Goal: Find specific page/section: Find specific page/section

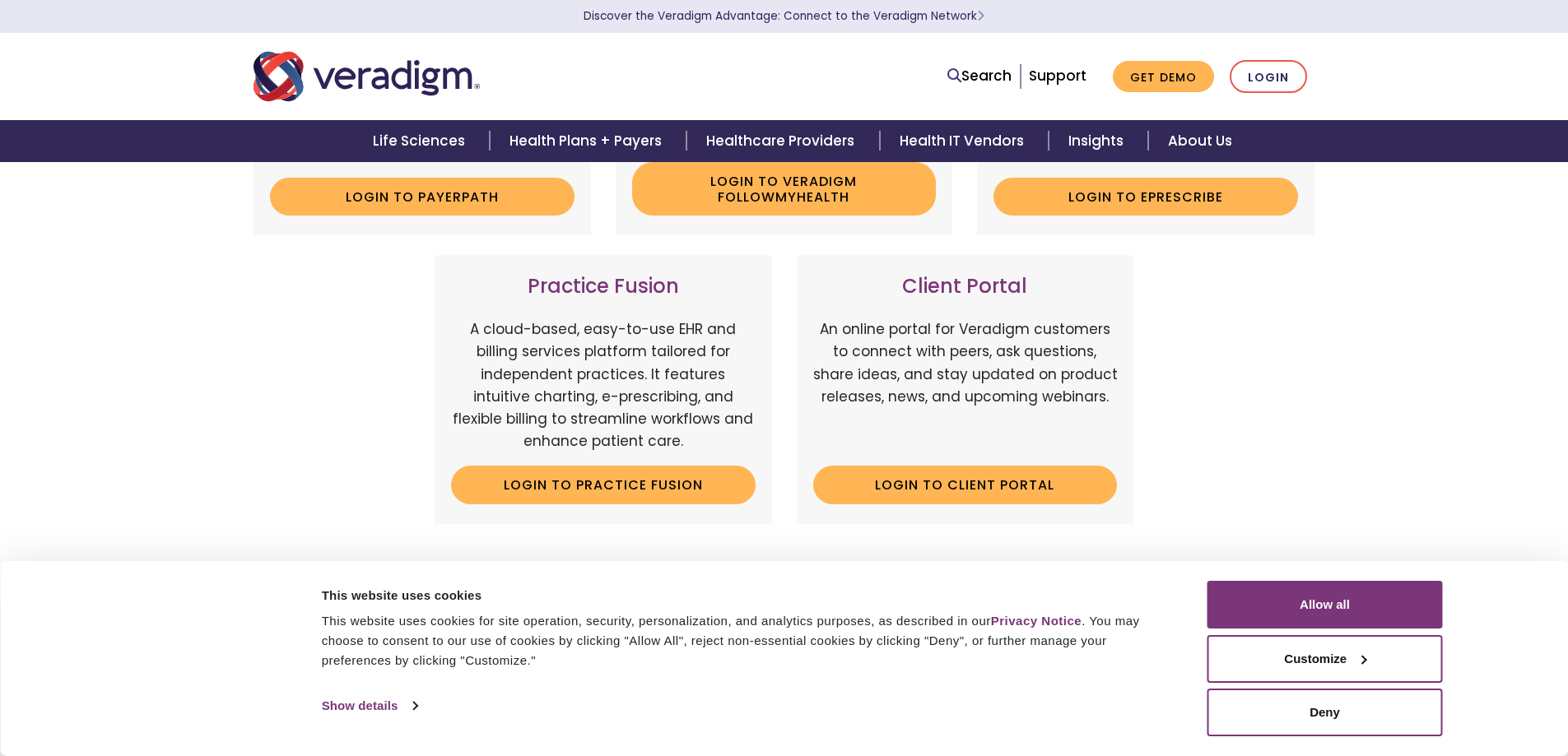
scroll to position [411, 0]
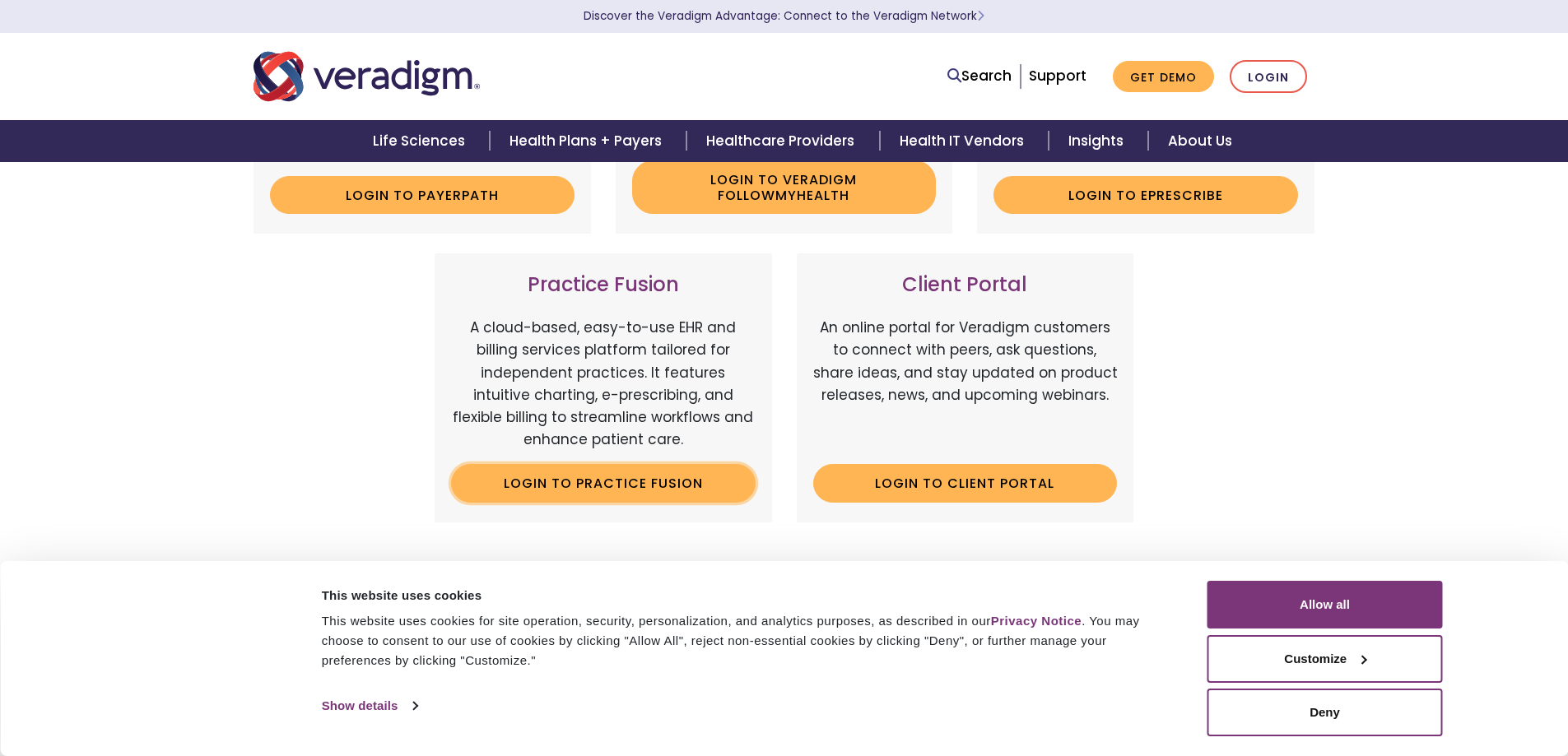
click at [643, 475] on link "Login to Practice Fusion" at bounding box center [603, 482] width 305 height 38
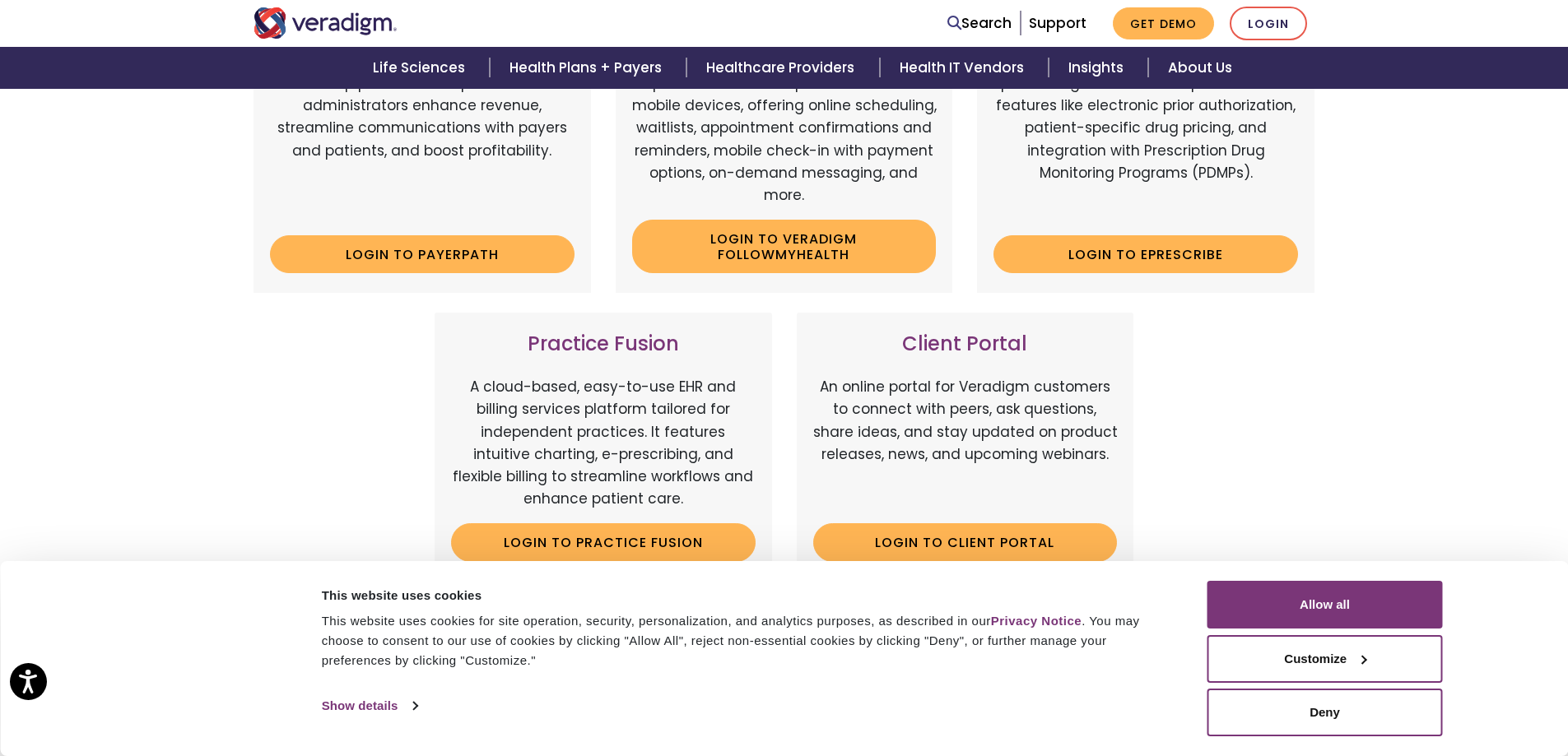
scroll to position [328, 0]
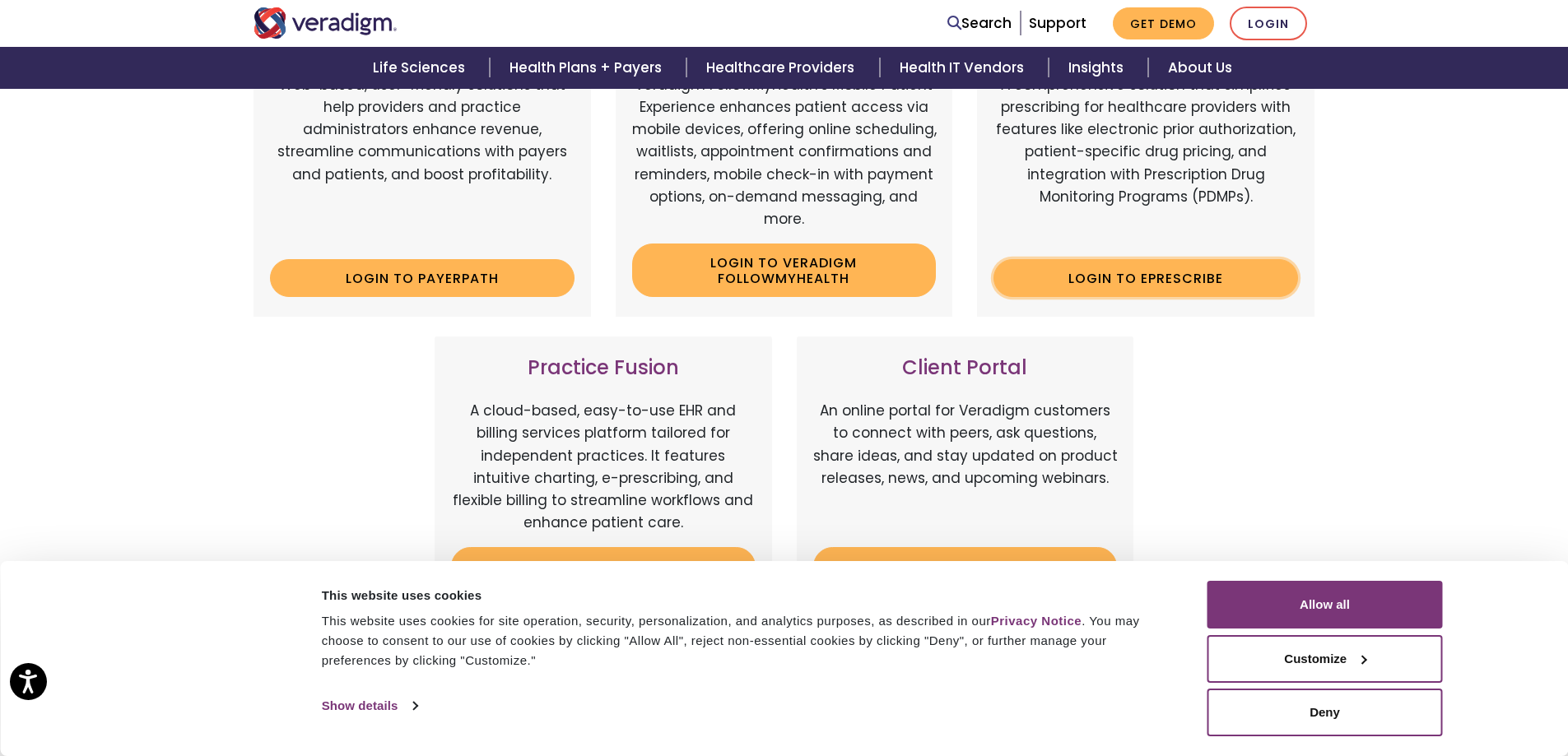
click at [1135, 286] on link "Login to ePrescribe" at bounding box center [1146, 278] width 305 height 38
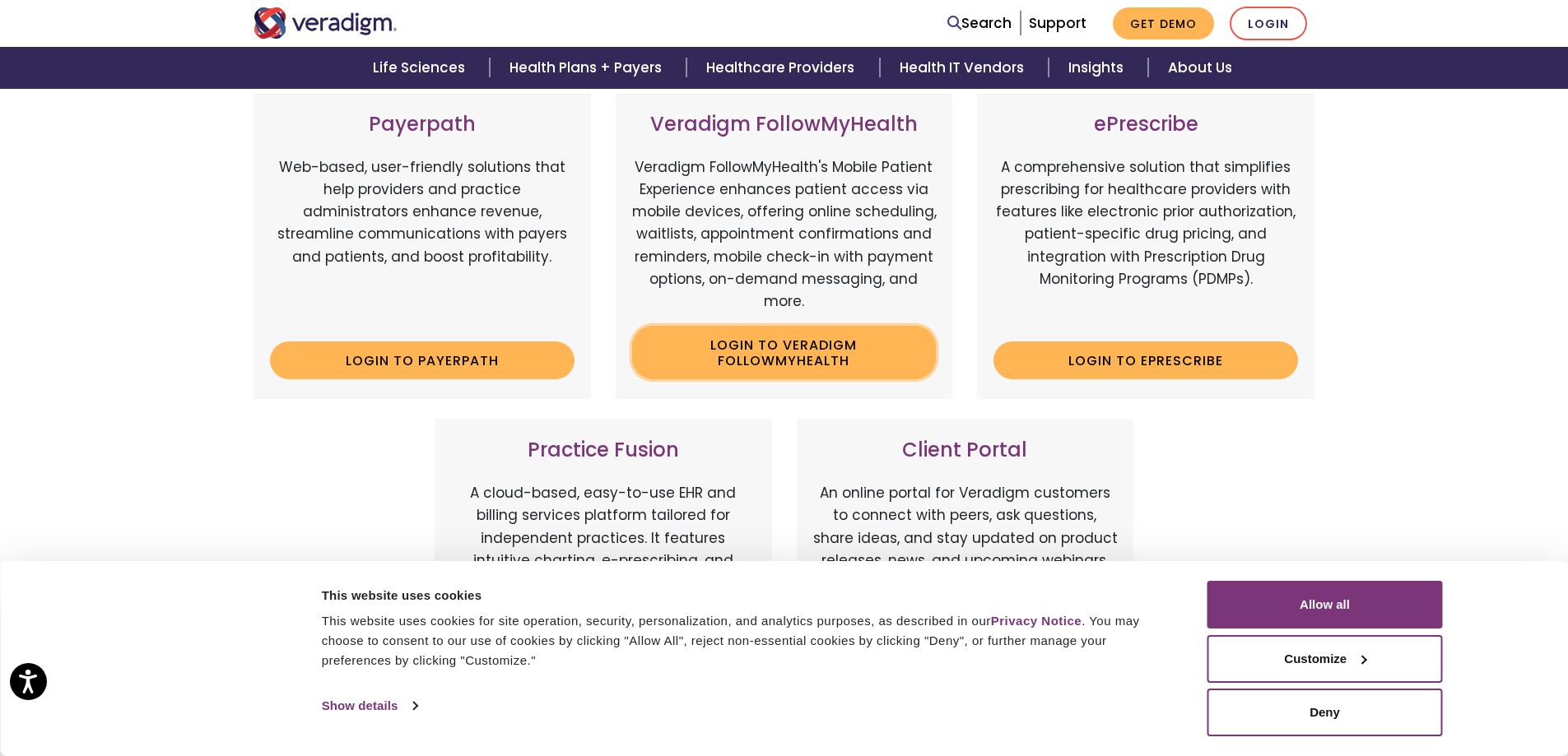
click at [794, 351] on link "Login to Veradigm FollowMyHealth" at bounding box center [784, 353] width 305 height 53
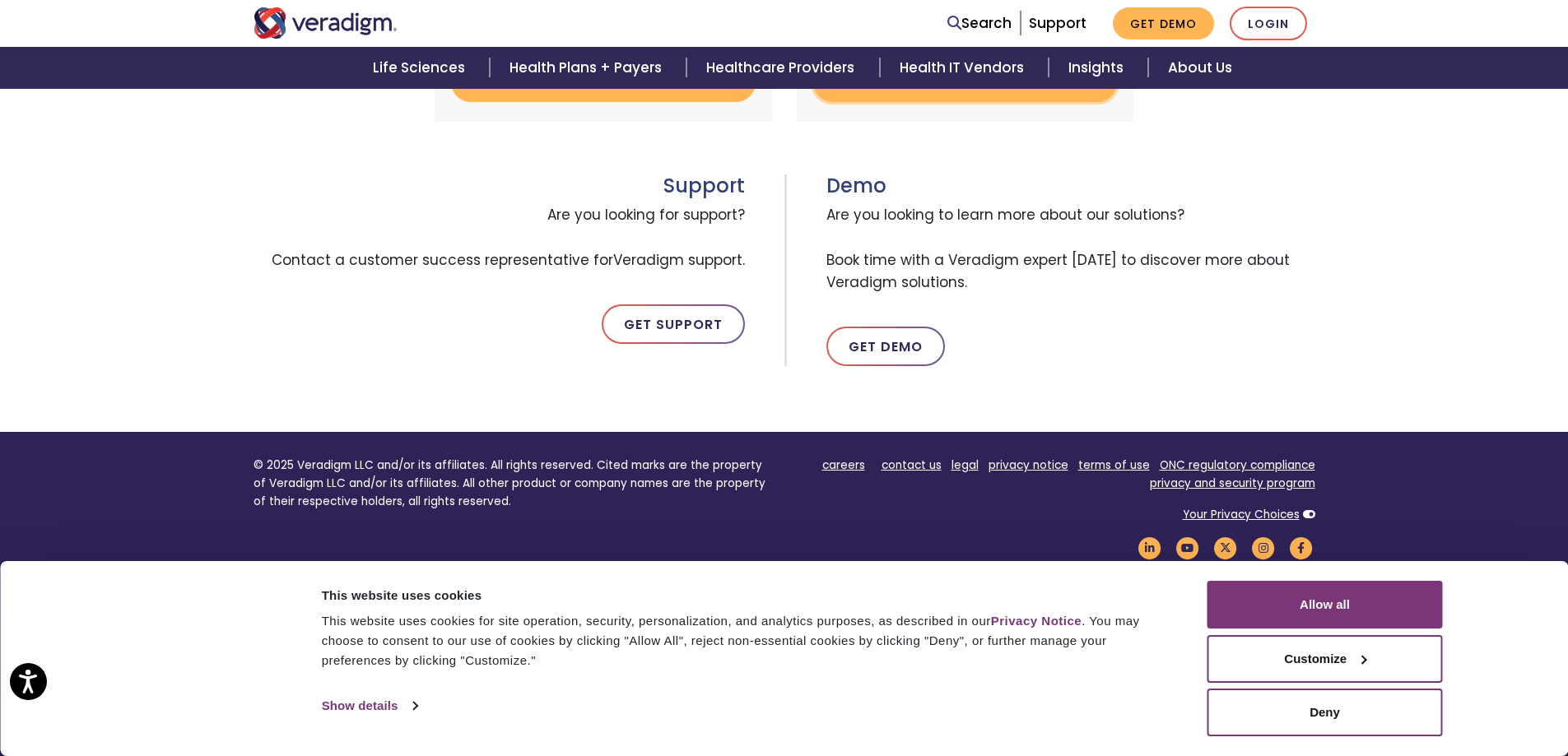
scroll to position [821, 0]
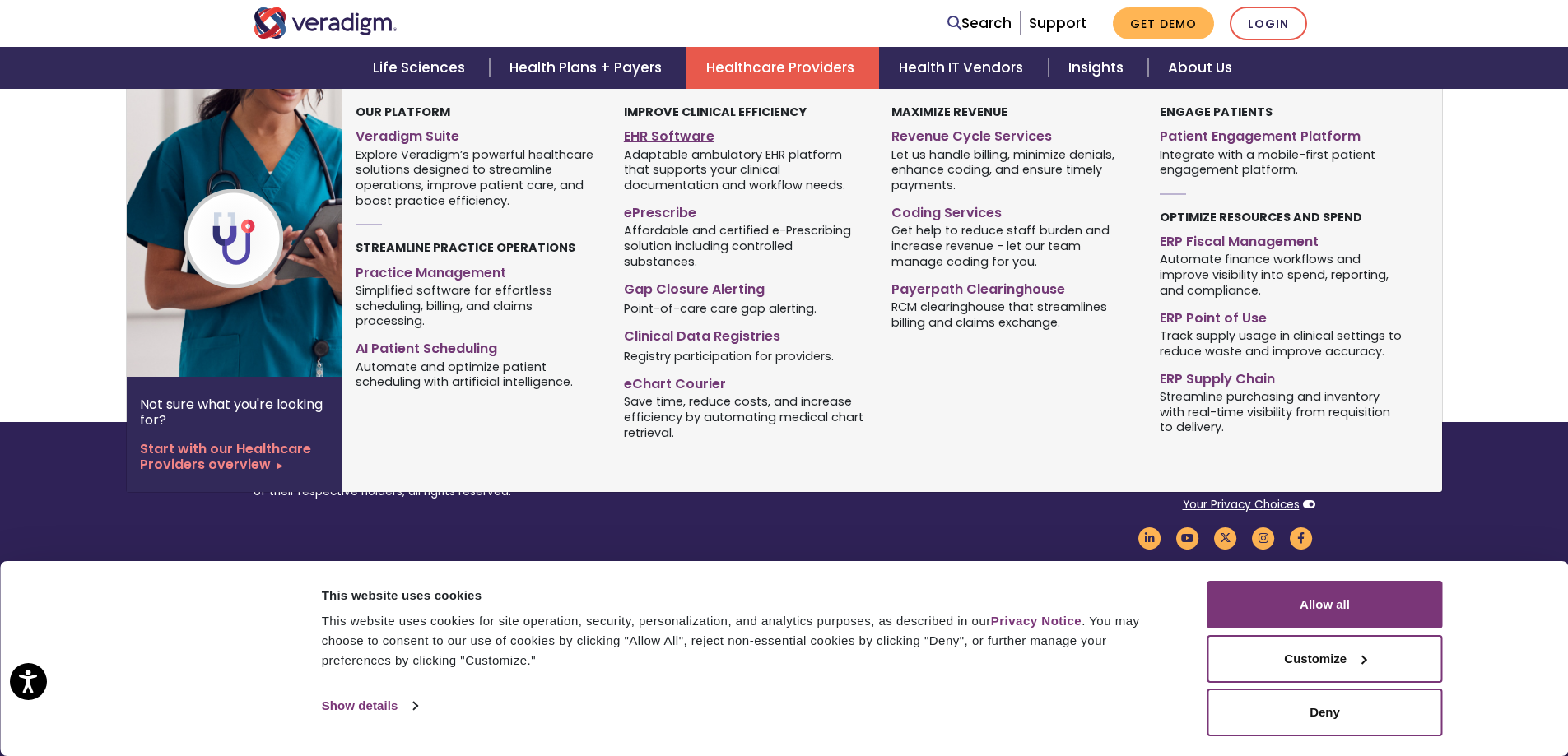
click at [669, 136] on link "EHR Software" at bounding box center [745, 133] width 243 height 24
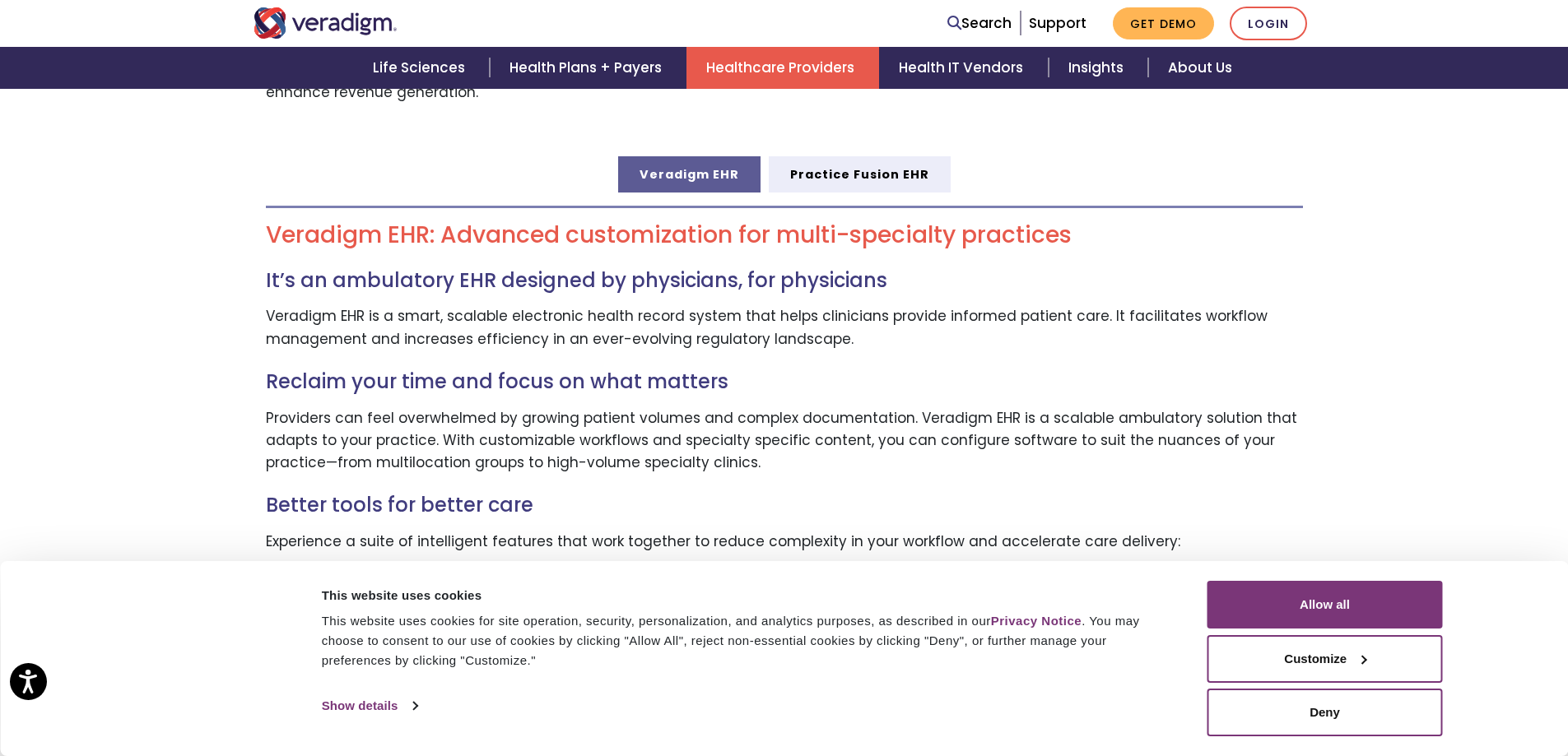
scroll to position [905, 0]
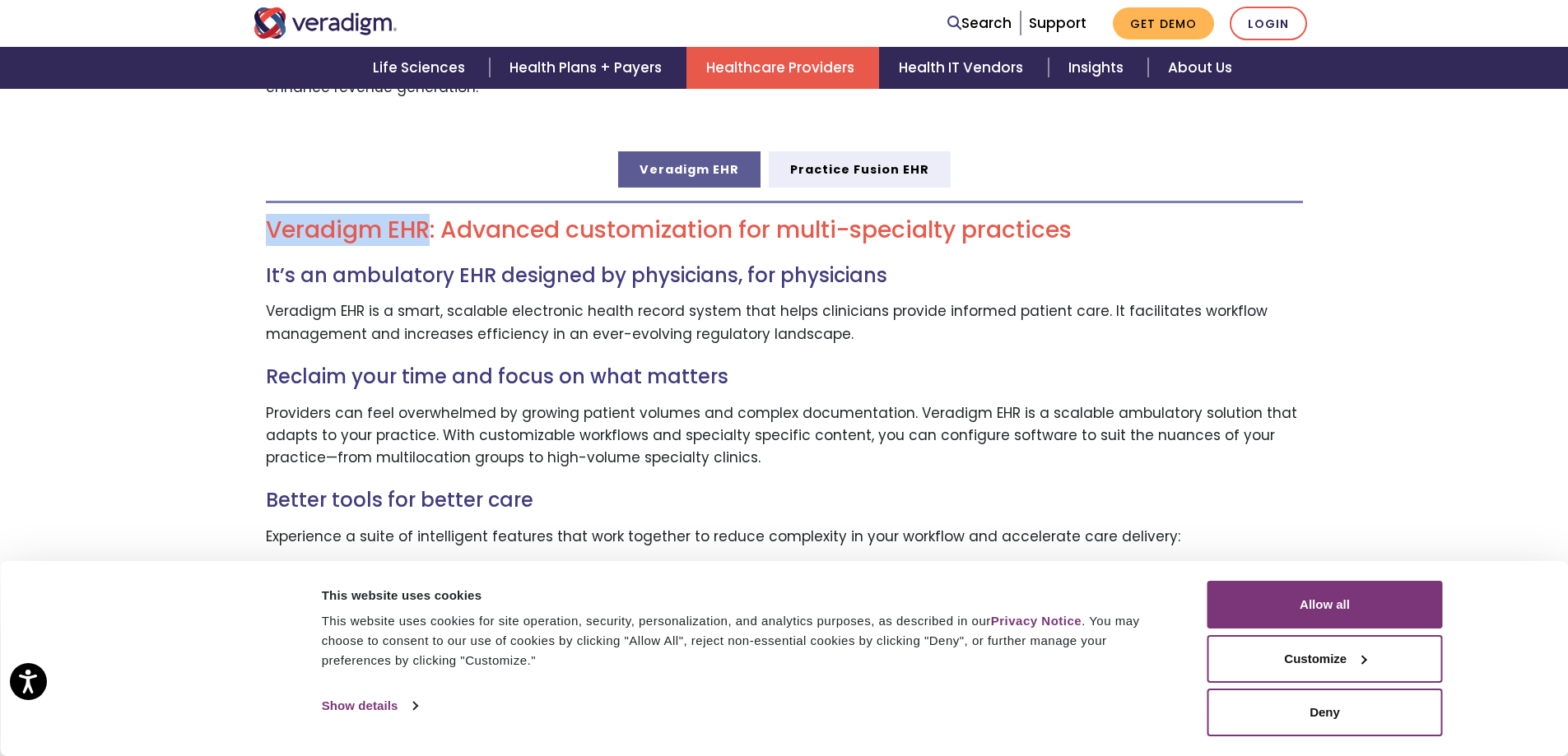
drag, startPoint x: 258, startPoint y: 201, endPoint x: 425, endPoint y: 210, distance: 167.2
click at [425, 210] on div "Veradigm EHR: Advanced customization for multi-specialty practices It’s an ambu…" at bounding box center [784, 761] width 1062 height 1147
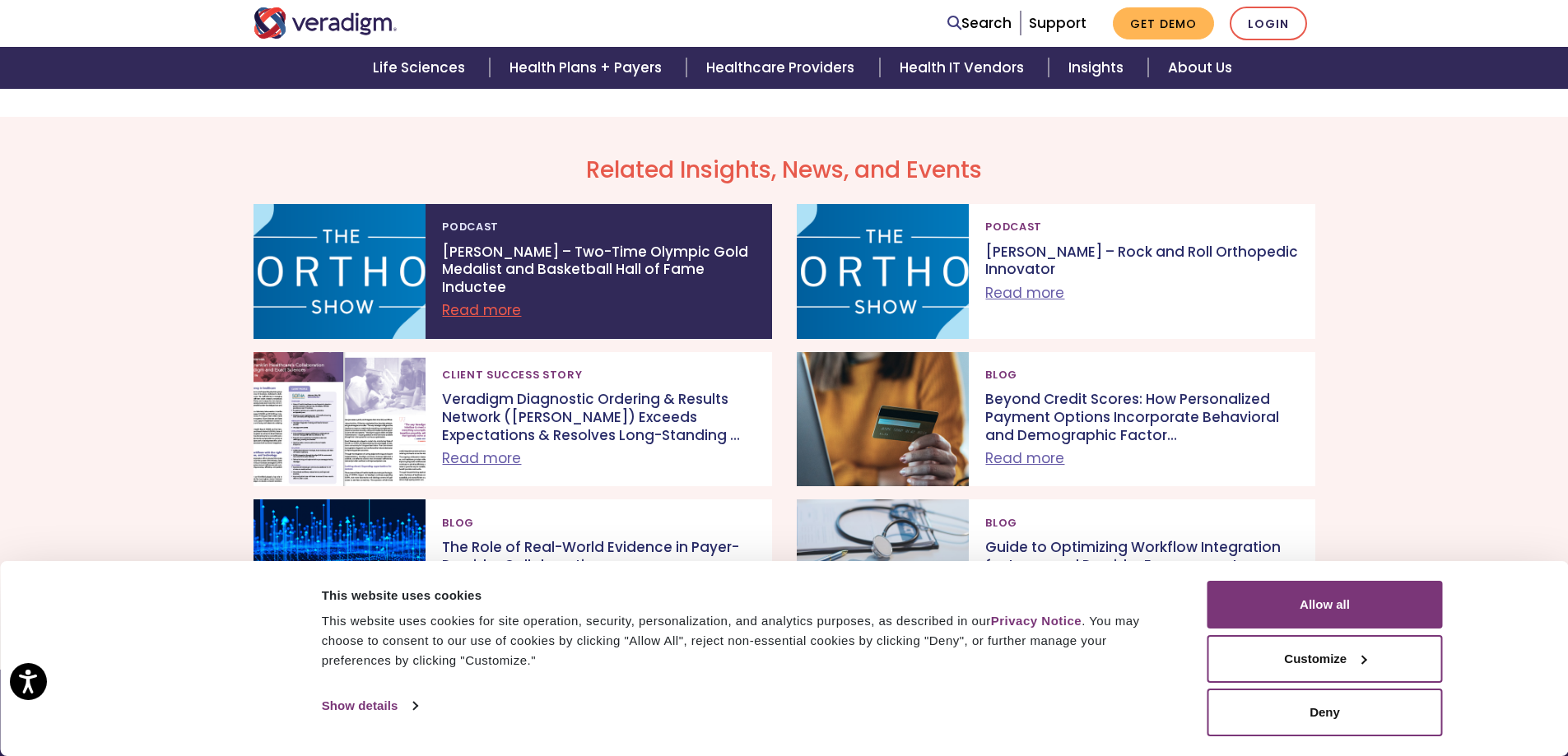
scroll to position [3145, 0]
